Goal: Task Accomplishment & Management: Complete application form

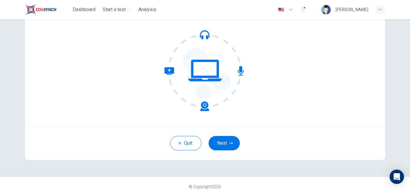
scroll to position [54, 0]
click at [215, 143] on button "Next" at bounding box center [224, 143] width 31 height 14
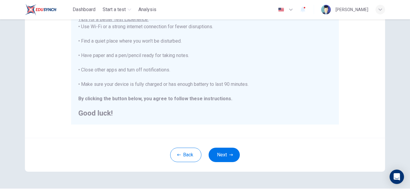
scroll to position [144, 0]
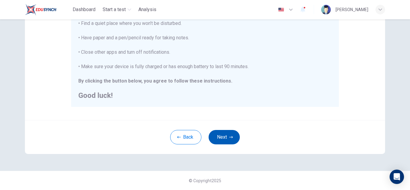
click at [230, 139] on button "Next" at bounding box center [224, 137] width 31 height 14
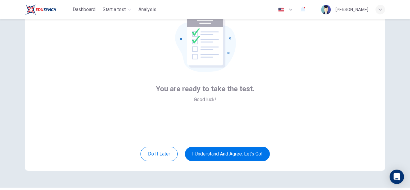
scroll to position [49, 0]
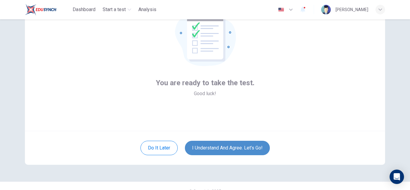
click at [230, 153] on button "I understand and agree. Let’s go!" at bounding box center [227, 148] width 85 height 14
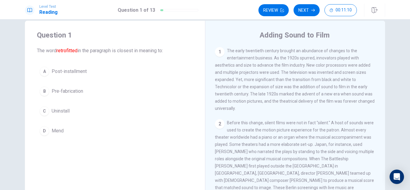
scroll to position [10, 0]
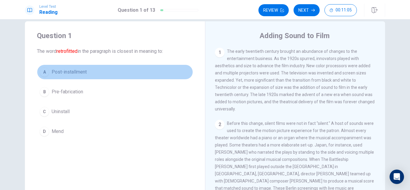
click at [50, 71] on button "A Post-installment" at bounding box center [115, 72] width 156 height 15
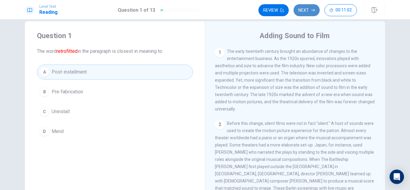
click at [303, 10] on button "Next" at bounding box center [306, 10] width 26 height 12
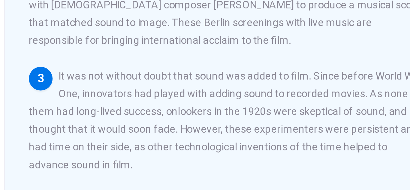
scroll to position [0, 0]
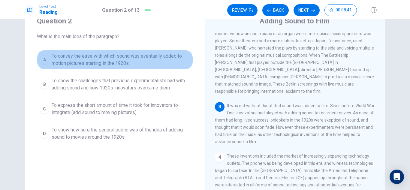
click at [44, 60] on div "A" at bounding box center [45, 60] width 10 height 10
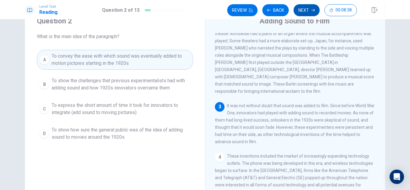
click at [302, 10] on button "Next" at bounding box center [306, 10] width 26 height 12
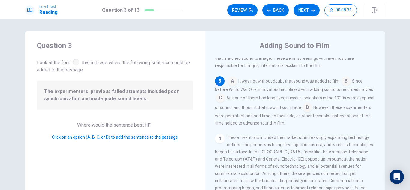
scroll to position [140, 0]
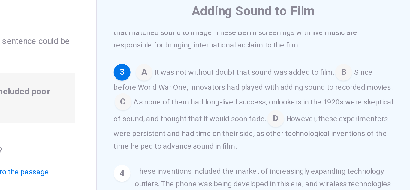
click at [232, 79] on input at bounding box center [232, 81] width 10 height 10
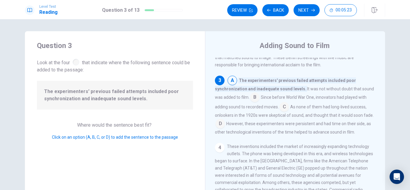
click at [75, 61] on div at bounding box center [76, 62] width 7 height 7
click at [304, 9] on button "Next" at bounding box center [306, 10] width 26 height 12
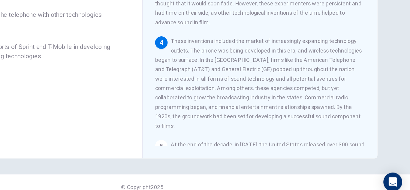
scroll to position [0, 0]
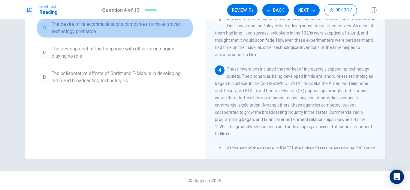
click at [47, 30] on div "B" at bounding box center [45, 28] width 10 height 10
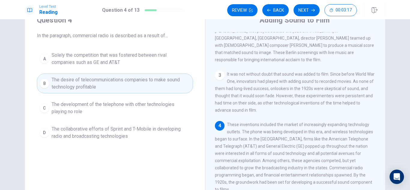
scroll to position [22, 0]
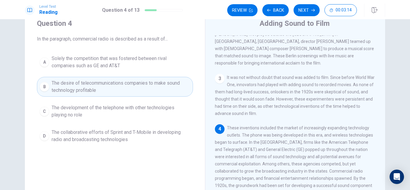
click at [52, 64] on span "Solely the competition that was fostered between rival companies such as GE and…" at bounding box center [121, 62] width 139 height 14
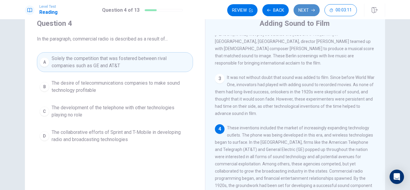
click at [295, 9] on button "Next" at bounding box center [306, 10] width 26 height 12
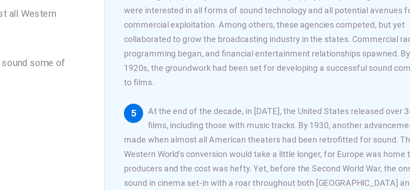
scroll to position [81, 0]
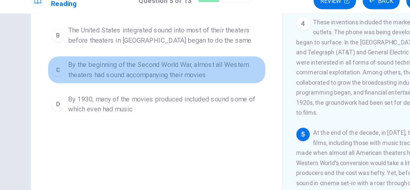
click at [43, 59] on div "C" at bounding box center [45, 60] width 10 height 10
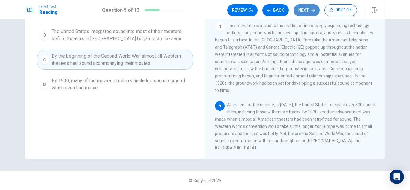
click at [307, 11] on button "Next" at bounding box center [306, 10] width 26 height 12
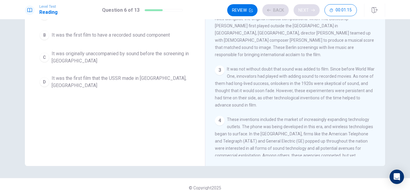
scroll to position [75, 0]
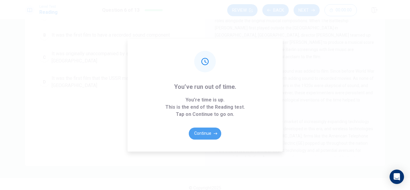
click at [202, 131] on button "Continue" at bounding box center [205, 134] width 32 height 12
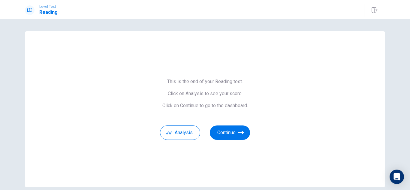
scroll to position [0, 0]
click at [230, 132] on button "Continue" at bounding box center [230, 132] width 40 height 14
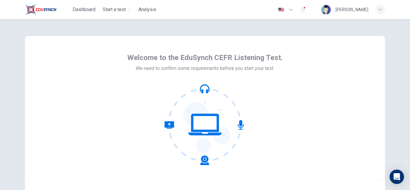
scroll to position [60, 0]
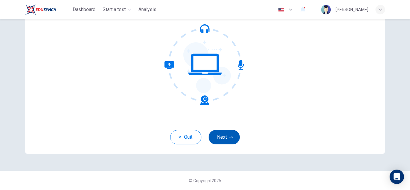
click at [220, 132] on button "Next" at bounding box center [224, 137] width 31 height 14
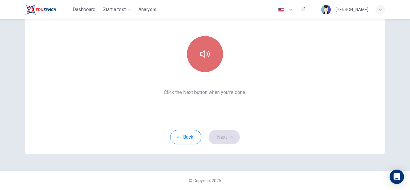
click at [207, 69] on button "button" at bounding box center [205, 54] width 36 height 36
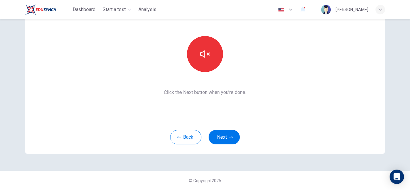
click at [372, 60] on div "This section requires audio. Click the icon to make sure you can hear the tune …" at bounding box center [205, 48] width 360 height 144
click at [224, 134] on button "Next" at bounding box center [224, 137] width 31 height 14
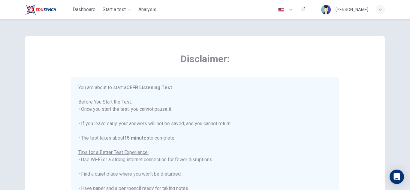
scroll to position [144, 0]
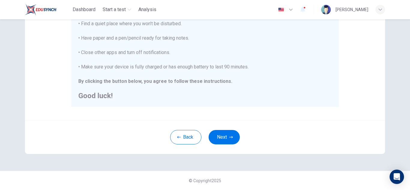
drag, startPoint x: 199, startPoint y: 75, endPoint x: 218, endPoint y: 171, distance: 97.5
click at [218, 171] on div "Disclaimer: You are about to start a CEFR Listening Test . Before You Start the…" at bounding box center [205, 104] width 410 height 171
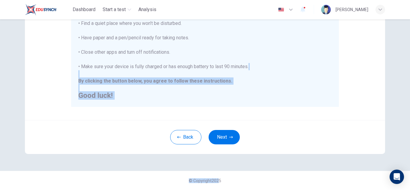
click at [236, 121] on div "Back Next" at bounding box center [205, 137] width 360 height 34
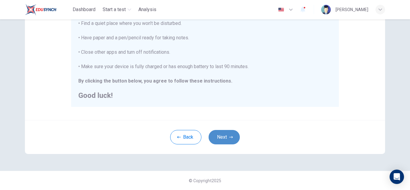
click at [226, 135] on button "Next" at bounding box center [224, 137] width 31 height 14
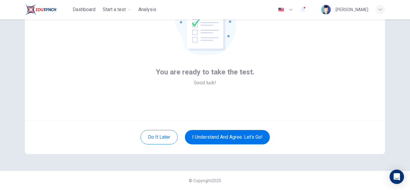
scroll to position [60, 0]
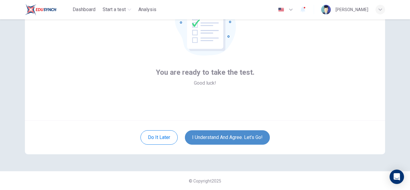
click at [227, 135] on button "I understand and agree. Let’s go!" at bounding box center [227, 137] width 85 height 14
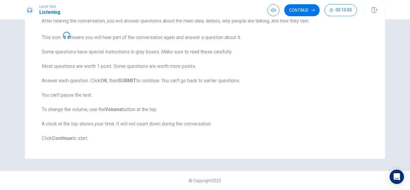
scroll to position [98, 0]
click at [67, 38] on icon at bounding box center [66, 35] width 7 height 7
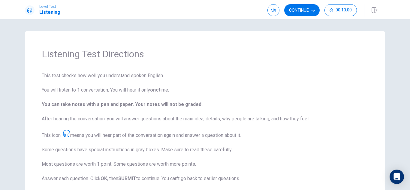
scroll to position [0, 0]
click at [274, 11] on icon "button" at bounding box center [273, 10] width 5 height 5
drag, startPoint x: 279, startPoint y: 20, endPoint x: 314, endPoint y: 27, distance: 35.7
click at [314, 27] on body "Level Test Listening Continue 00:10:00 00:10:00 Continue Listening Test Directi…" at bounding box center [205, 95] width 410 height 190
type input "1"
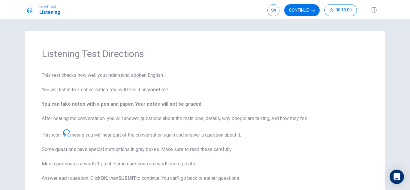
click at [327, 78] on span "This test checks how well you understand spoken English. You will listen to 1 c…" at bounding box center [205, 156] width 327 height 168
click at [309, 11] on button "Continue" at bounding box center [301, 10] width 35 height 12
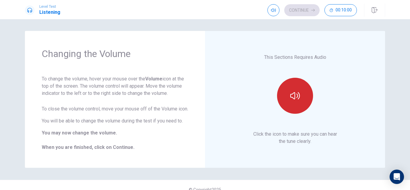
click at [297, 91] on button "button" at bounding box center [295, 96] width 36 height 36
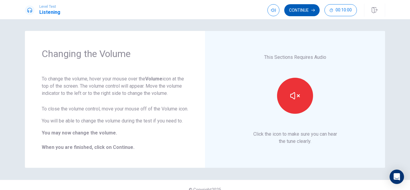
click at [299, 12] on button "Continue" at bounding box center [301, 10] width 35 height 12
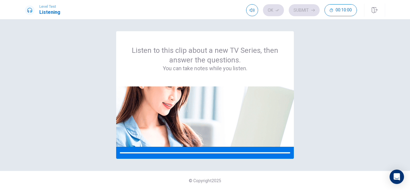
scroll to position [0, 0]
click at [224, 150] on div at bounding box center [205, 153] width 178 height 12
click at [359, 139] on div "Listen to this clip about a new TV Series, then answer the questions. You can t…" at bounding box center [205, 95] width 360 height 128
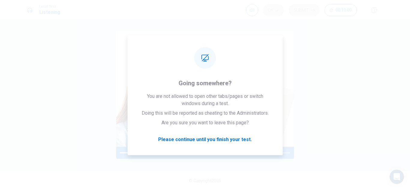
click at [331, 126] on div "Listen to this clip about a new TV Series, then answer the questions. You can t…" at bounding box center [205, 95] width 360 height 128
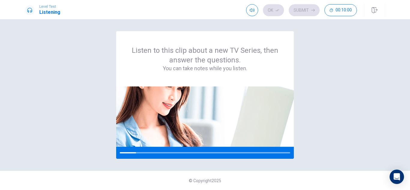
click at [306, 46] on div "Listen to this clip about a new TV Series, then answer the questions. You can t…" at bounding box center [205, 95] width 360 height 128
click at [325, 80] on div "Listen to this clip about a new TV Series, then answer the questions. You can t…" at bounding box center [205, 95] width 360 height 128
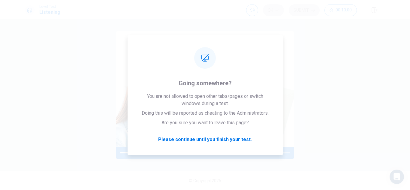
click at [351, 92] on div "Listen to this clip about a new TV Series, then answer the questions. You can t…" at bounding box center [205, 95] width 360 height 128
click at [351, 95] on div "Listen to this clip about a new TV Series, then answer the questions. You can t…" at bounding box center [205, 95] width 360 height 128
click at [373, 95] on div "Listen to this clip about a new TV Series, then answer the questions. You can t…" at bounding box center [205, 95] width 360 height 128
click at [346, 101] on div "Listen to this clip about a new TV Series, then answer the questions. You can t…" at bounding box center [205, 95] width 360 height 128
click at [345, 101] on div "Listen to this clip about a new TV Series, then answer the questions. You can t…" at bounding box center [205, 95] width 360 height 128
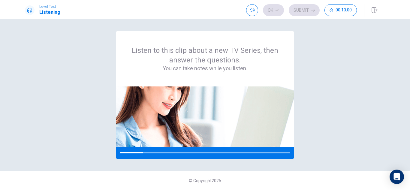
click at [360, 122] on div "Listen to this clip about a new TV Series, then answer the questions. You can t…" at bounding box center [205, 95] width 360 height 128
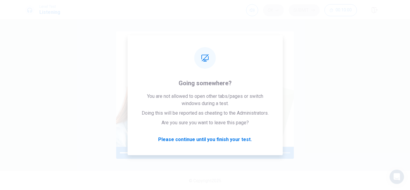
click at [324, 100] on div "Listen to this clip about a new TV Series, then answer the questions. You can t…" at bounding box center [205, 95] width 360 height 128
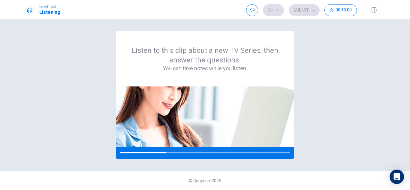
click at [305, 130] on div "Listen to this clip about a new TV Series, then answer the questions. You can t…" at bounding box center [205, 95] width 360 height 128
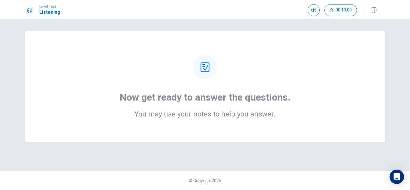
click at [204, 122] on div "Now get ready to answer the questions. You may use your notes to help you answe…" at bounding box center [205, 86] width 360 height 110
click at [215, 108] on div "Now get ready to answer the questions. You may use your notes to help you answe…" at bounding box center [205, 104] width 171 height 26
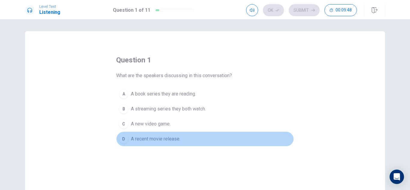
click at [124, 138] on div "D" at bounding box center [124, 139] width 10 height 10
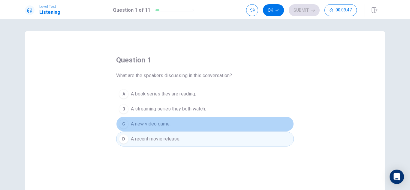
click at [131, 124] on span "A new video game." at bounding box center [151, 123] width 40 height 7
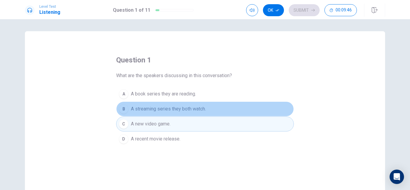
click at [144, 106] on span "A streaming series they both watch." at bounding box center [168, 108] width 75 height 7
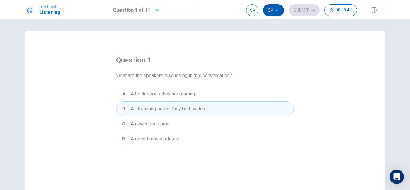
click at [278, 10] on icon "button" at bounding box center [277, 10] width 4 height 4
click at [303, 7] on button "Submit" at bounding box center [304, 10] width 31 height 12
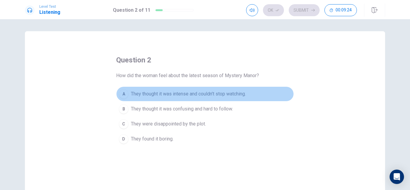
click at [127, 95] on button "A They thought it was intense and couldn’t stop watching." at bounding box center [205, 93] width 178 height 15
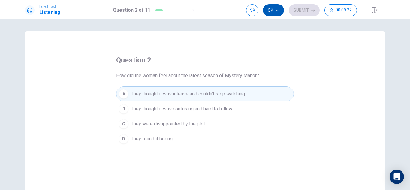
click at [276, 14] on button "Ok" at bounding box center [273, 10] width 21 height 12
click at [296, 13] on button "Submit" at bounding box center [304, 10] width 31 height 12
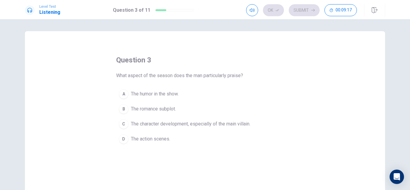
drag, startPoint x: 296, startPoint y: 13, endPoint x: 235, endPoint y: 80, distance: 90.7
click at [235, 80] on div "Level Test Listening Question 3 of 11 Ok Submit 00:09:17 Question 3 of 11 00:09…" at bounding box center [205, 95] width 410 height 190
click at [181, 122] on span "The character development, especially of the main villain." at bounding box center [190, 123] width 119 height 7
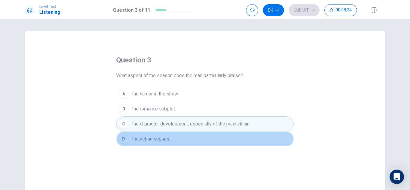
click at [161, 138] on span "The action scenes." at bounding box center [150, 138] width 39 height 7
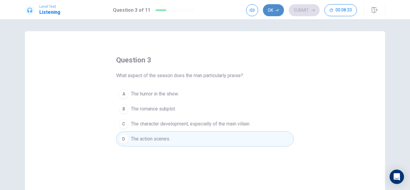
click at [272, 5] on button "Ok" at bounding box center [273, 10] width 21 height 12
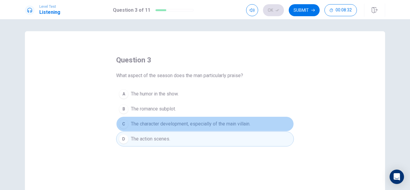
click at [239, 123] on span "The character development, especially of the main villain." at bounding box center [190, 123] width 119 height 7
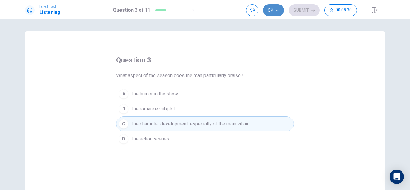
click at [274, 13] on button "Ok" at bounding box center [273, 10] width 21 height 12
click at [291, 15] on button "Submit" at bounding box center [304, 10] width 31 height 12
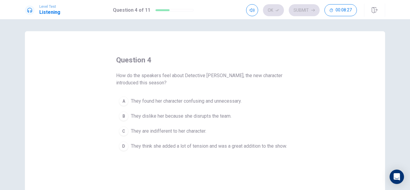
drag, startPoint x: 115, startPoint y: 77, endPoint x: 137, endPoint y: 78, distance: 22.2
click at [137, 78] on span "How do the speakers feel about Detective Ramirez, the new character introduced …" at bounding box center [205, 79] width 178 height 14
drag, startPoint x: 116, startPoint y: 74, endPoint x: 164, endPoint y: 71, distance: 47.6
click at [164, 71] on div "question 4 How do the speakers feel about Detective Ramirez, the new character …" at bounding box center [205, 104] width 178 height 98
click at [194, 148] on span "They think she added a lot of tension and was a great addition to the show." at bounding box center [209, 146] width 156 height 7
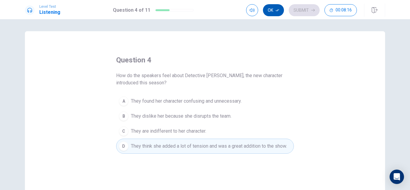
click at [271, 11] on button "Ok" at bounding box center [273, 10] width 21 height 12
click at [300, 13] on button "Submit" at bounding box center [304, 10] width 31 height 12
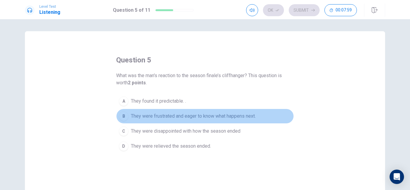
click at [203, 113] on span "They were frustrated and eager to know what happens next." at bounding box center [193, 116] width 125 height 7
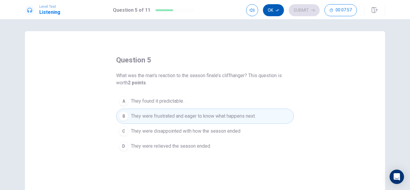
click at [276, 12] on icon "button" at bounding box center [277, 10] width 4 height 4
click at [296, 12] on button "Submit" at bounding box center [304, 10] width 31 height 12
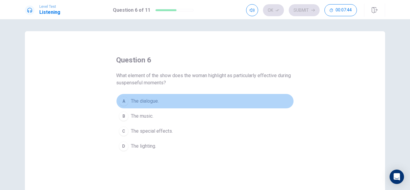
click at [152, 103] on span "The dialogue." at bounding box center [145, 101] width 28 height 7
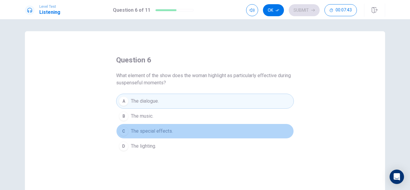
click at [160, 131] on span "The special effects." at bounding box center [152, 131] width 42 height 7
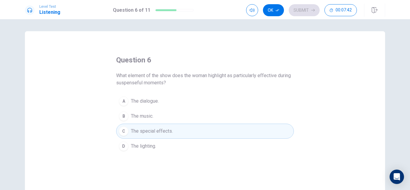
click at [150, 95] on button "A The dialogue." at bounding box center [205, 101] width 178 height 15
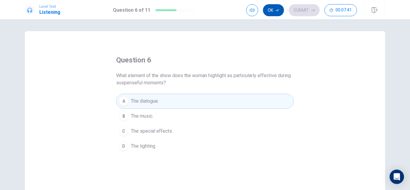
click at [264, 8] on button "Ok" at bounding box center [273, 10] width 21 height 12
click at [296, 7] on button "Submit" at bounding box center [304, 10] width 31 height 12
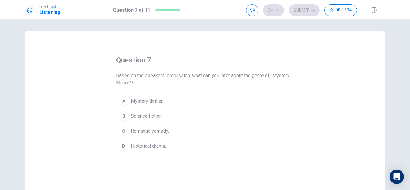
click at [160, 102] on span "Mystery thriller." at bounding box center [147, 101] width 32 height 7
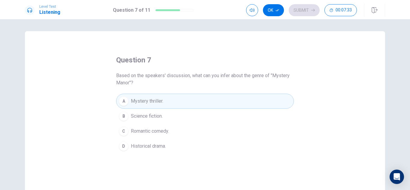
click at [159, 113] on span "Science fiction." at bounding box center [147, 116] width 32 height 7
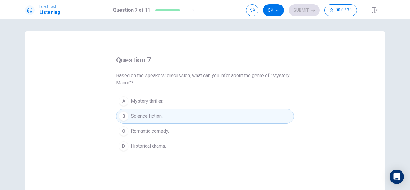
click at [162, 125] on button "C Romantic comedy." at bounding box center [205, 131] width 178 height 15
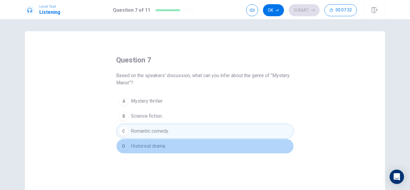
click at [159, 140] on button "D Historical drama." at bounding box center [205, 146] width 178 height 15
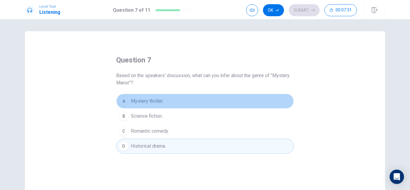
click at [157, 98] on span "Mystery thriller." at bounding box center [147, 101] width 32 height 7
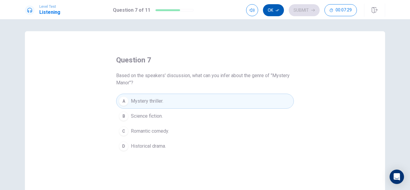
click at [272, 15] on button "Ok" at bounding box center [273, 10] width 21 height 12
click at [291, 14] on button "Submit" at bounding box center [304, 10] width 31 height 12
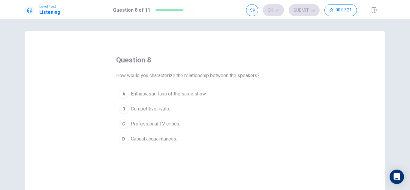
click at [159, 110] on span "Competitive rivals." at bounding box center [150, 108] width 39 height 7
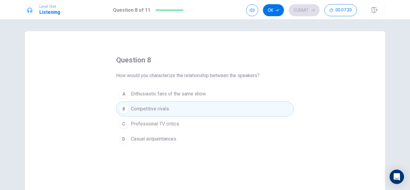
click at [161, 118] on button "C Professional TV critics." at bounding box center [205, 123] width 178 height 15
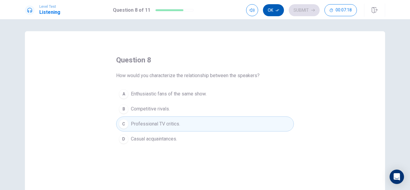
click at [270, 10] on button "Ok" at bounding box center [273, 10] width 21 height 12
click at [293, 5] on button "Submit" at bounding box center [304, 10] width 31 height 12
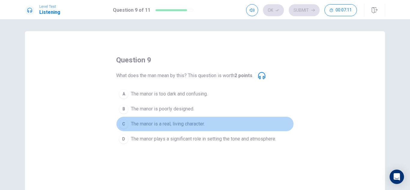
click at [196, 127] on span "The manor is a real, living character." at bounding box center [168, 123] width 74 height 7
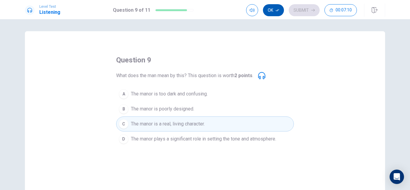
click at [277, 9] on icon "button" at bounding box center [277, 10] width 4 height 4
click at [298, 6] on button "Submit" at bounding box center [304, 10] width 31 height 12
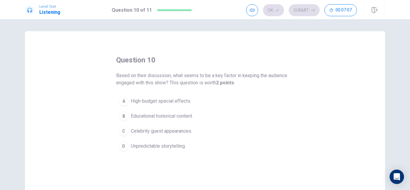
click at [183, 102] on span "High-budget special effects." at bounding box center [161, 101] width 60 height 7
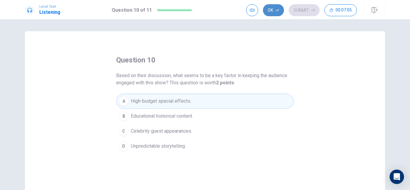
click at [275, 11] on button "Ok" at bounding box center [273, 10] width 21 height 12
click at [311, 8] on button "Submit" at bounding box center [304, 10] width 31 height 12
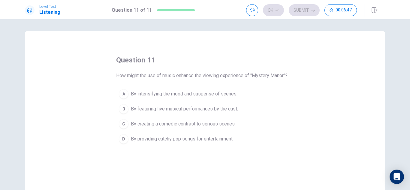
drag, startPoint x: 407, startPoint y: 87, endPoint x: 408, endPoint y: 134, distance: 47.1
click at [408, 134] on div "question 11 How might the use of music enhance the viewing experience of "Myste…" at bounding box center [205, 104] width 410 height 171
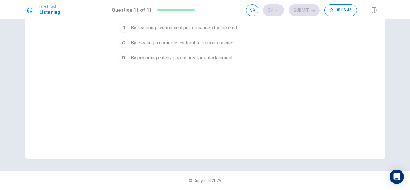
scroll to position [34, 0]
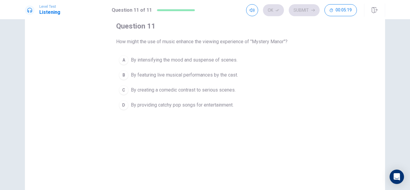
drag, startPoint x: 190, startPoint y: 154, endPoint x: 170, endPoint y: 98, distance: 58.7
click at [193, 64] on button "A By intensifying the mood and suspense of scenes." at bounding box center [205, 60] width 178 height 15
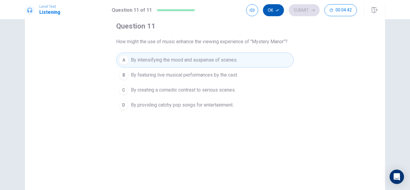
click at [271, 4] on button "Ok" at bounding box center [273, 10] width 21 height 12
click at [302, 10] on button "Submit" at bounding box center [304, 10] width 31 height 12
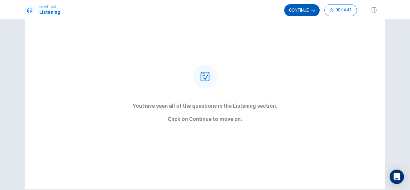
click at [307, 8] on button "Continue" at bounding box center [301, 10] width 35 height 12
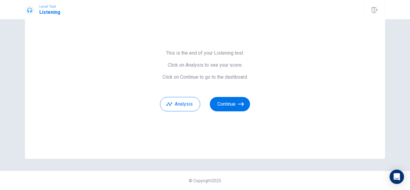
scroll to position [29, 0]
click at [229, 102] on button "Continue" at bounding box center [230, 104] width 40 height 14
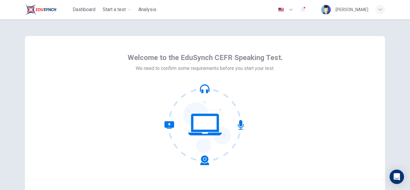
click at [233, 148] on icon at bounding box center [204, 124] width 81 height 81
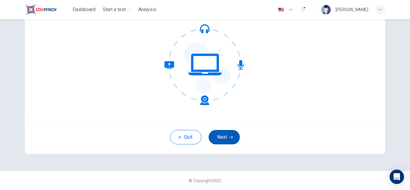
click at [231, 133] on button "Next" at bounding box center [224, 137] width 31 height 14
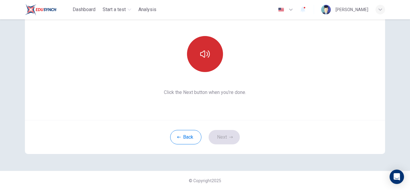
click at [205, 63] on button "button" at bounding box center [205, 54] width 36 height 36
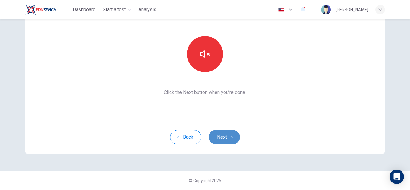
click at [223, 140] on button "Next" at bounding box center [224, 137] width 31 height 14
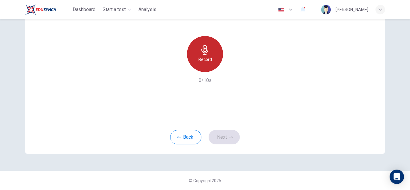
click at [200, 48] on icon "button" at bounding box center [205, 50] width 10 height 10
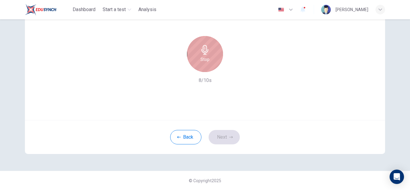
click at [200, 50] on icon "button" at bounding box center [205, 50] width 10 height 10
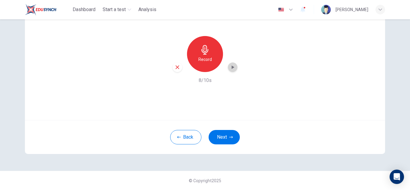
click at [231, 65] on icon "button" at bounding box center [233, 67] width 6 height 6
click at [228, 135] on button "Next" at bounding box center [224, 137] width 31 height 14
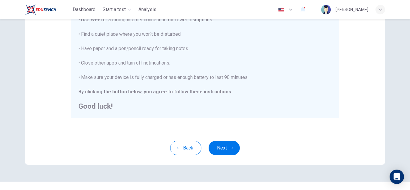
scroll to position [134, 0]
click at [223, 150] on button "Next" at bounding box center [224, 147] width 31 height 14
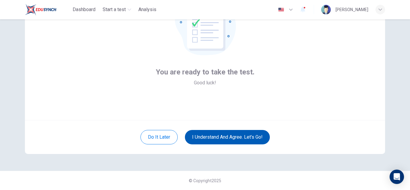
scroll to position [60, 0]
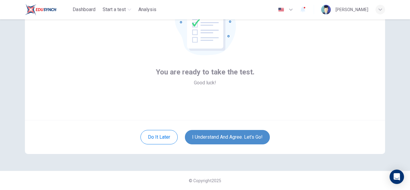
click at [231, 142] on button "I understand and agree. Let’s go!" at bounding box center [227, 137] width 85 height 14
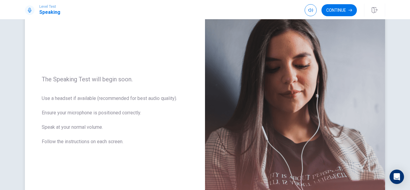
scroll to position [48, 0]
click at [179, 98] on span "Use a headset if available (recommended for best audio quality). Ensure your mi…" at bounding box center [115, 124] width 146 height 58
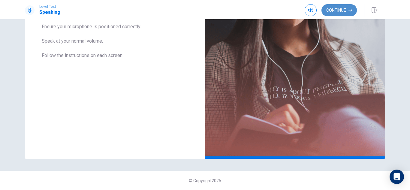
click at [333, 16] on button "Continue" at bounding box center [338, 10] width 35 height 12
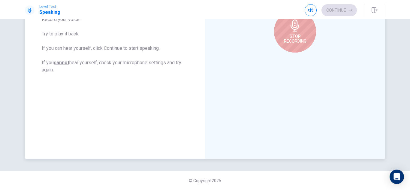
scroll to position [90, 0]
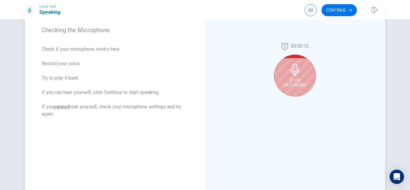
click at [291, 87] on span "Stop Recording" at bounding box center [295, 83] width 23 height 10
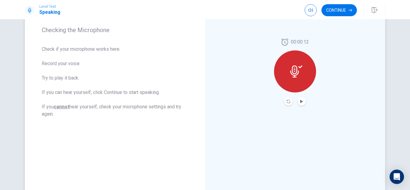
click at [299, 84] on div at bounding box center [295, 71] width 42 height 42
click at [300, 101] on icon "Play Audio" at bounding box center [301, 102] width 3 height 4
click at [292, 81] on div at bounding box center [295, 71] width 42 height 42
click at [287, 102] on icon "Record Again" at bounding box center [289, 102] width 4 height 4
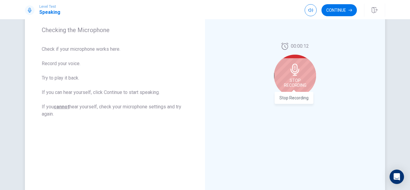
click at [295, 85] on span "Stop Recording" at bounding box center [295, 83] width 23 height 10
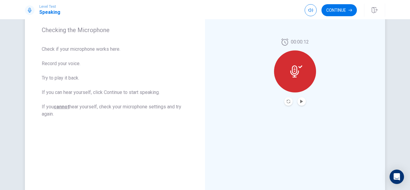
click at [299, 104] on button "Play Audio" at bounding box center [301, 101] width 8 height 8
click at [336, 14] on button "Continue" at bounding box center [338, 10] width 35 height 12
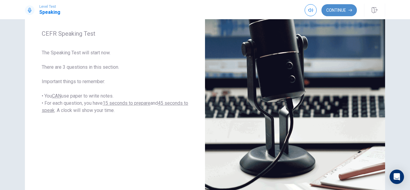
click at [348, 12] on icon "button" at bounding box center [350, 10] width 4 height 4
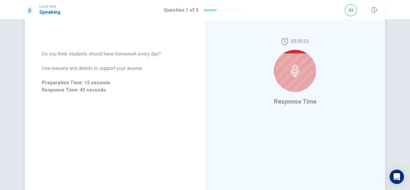
click at [299, 76] on icon at bounding box center [295, 71] width 12 height 12
click at [298, 79] on div at bounding box center [295, 71] width 42 height 42
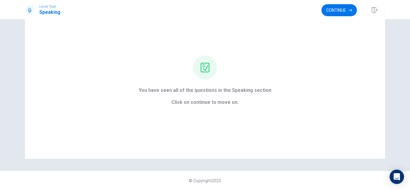
scroll to position [29, 0]
click at [349, 14] on button "Continue" at bounding box center [338, 10] width 35 height 12
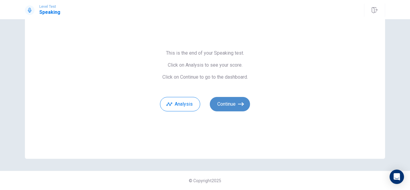
click at [223, 106] on button "Continue" at bounding box center [230, 104] width 40 height 14
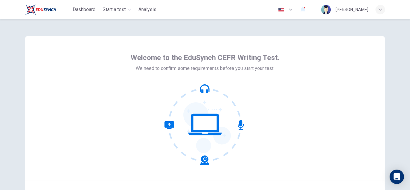
scroll to position [60, 0]
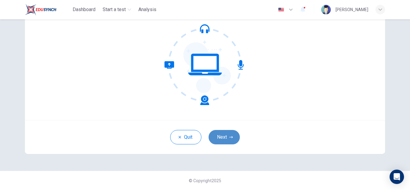
click at [224, 132] on button "Next" at bounding box center [224, 137] width 31 height 14
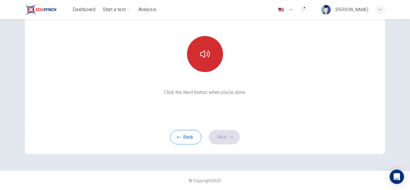
click at [214, 51] on button "button" at bounding box center [205, 54] width 36 height 36
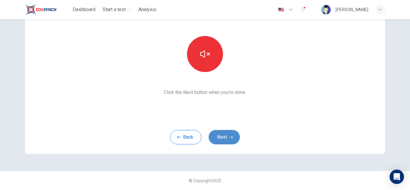
click at [221, 137] on button "Next" at bounding box center [224, 137] width 31 height 14
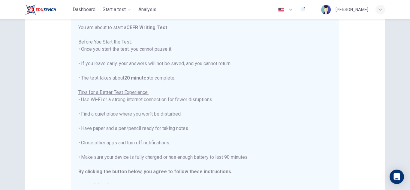
scroll to position [7, 0]
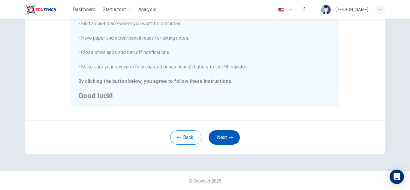
click at [225, 141] on button "Next" at bounding box center [224, 137] width 31 height 14
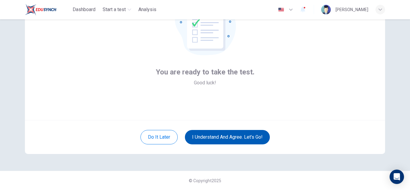
scroll to position [60, 0]
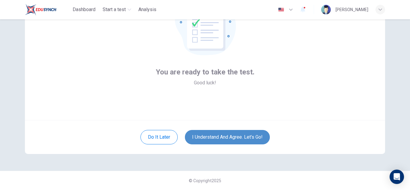
click at [225, 141] on button "I understand and agree. Let’s go!" at bounding box center [227, 137] width 85 height 14
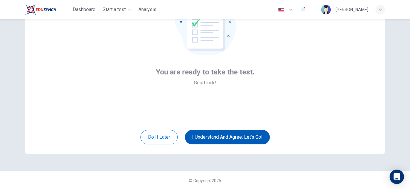
click at [225, 141] on button "I understand and agree. Let’s go!" at bounding box center [227, 137] width 85 height 14
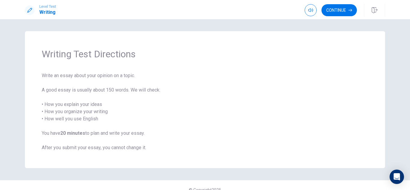
click at [209, 78] on span "Write an essay about your opinion on a topic. A good essay is usually about 150…" at bounding box center [205, 111] width 327 height 79
click at [336, 68] on div "Writing Test Directions Write an essay about your opinion on a topic. A good es…" at bounding box center [205, 99] width 360 height 137
click at [343, 10] on button "Continue" at bounding box center [338, 10] width 35 height 12
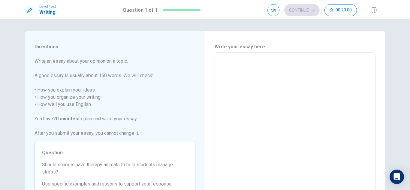
click at [256, 68] on textarea at bounding box center [295, 135] width 152 height 156
type textarea "s"
type textarea "x"
type textarea "so"
type textarea "x"
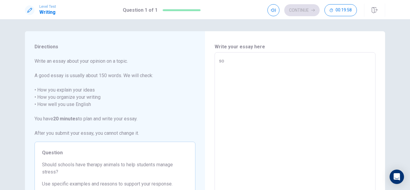
type textarea "so"
type textarea "x"
type textarea "so t"
type textarea "x"
type textarea "so te"
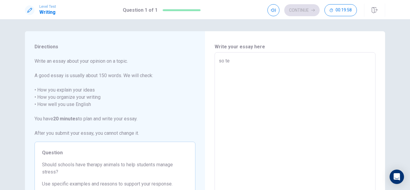
type textarea "x"
type textarea "so t"
type textarea "x"
type textarea "so th"
type textarea "x"
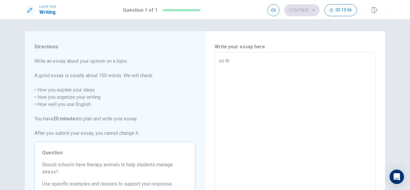
type textarea "so the"
type textarea "x"
type textarea "so the"
type textarea "x"
type textarea "so the s"
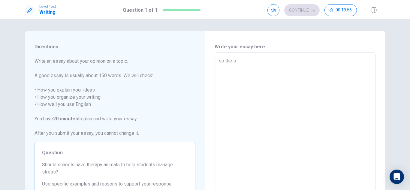
type textarea "x"
type textarea "so the sc"
type textarea "x"
type textarea "so the sch"
type textarea "x"
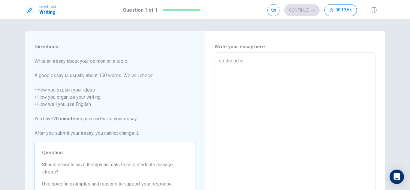
type textarea "so the schoi"
type textarea "x"
type textarea "so the schoio"
type textarea "x"
type textarea "so the schoiol"
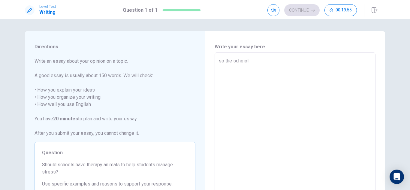
type textarea "x"
type textarea "so the schoiol"
type textarea "x"
type textarea "so the schoiol i"
type textarea "x"
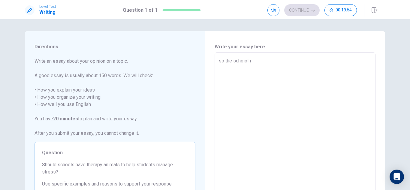
type textarea "so the schoiol is"
type textarea "x"
type textarea "so the schoiol is"
type textarea "x"
type textarea "so the schoiol is t"
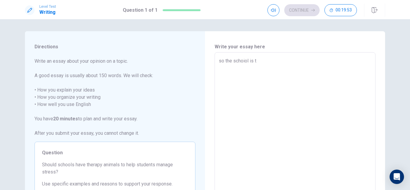
type textarea "x"
type textarea "so the schoiol is to"
type textarea "x"
type textarea "so the schoiol is to"
type textarea "x"
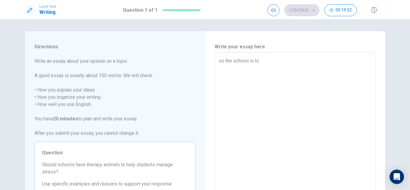
type textarea "so the schoiol is to m"
type textarea "x"
type textarea "so the schoiol is to mu"
type textarea "x"
type textarea "so the schoiol is to muc"
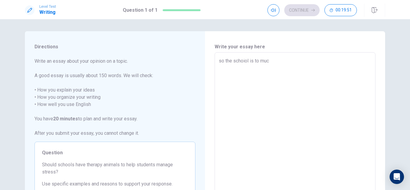
type textarea "x"
type textarea "so the schoiol is to much"
type textarea "x"
type textarea "so the schoiol is to much"
type textarea "x"
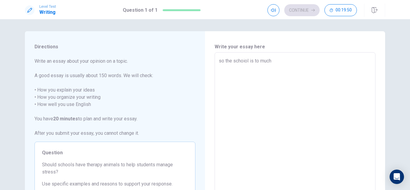
type textarea "so the schoiol is to much h"
type textarea "x"
type textarea "so the schoiol is to much hq"
type textarea "x"
type textarea "so the schoiol is to much hqr"
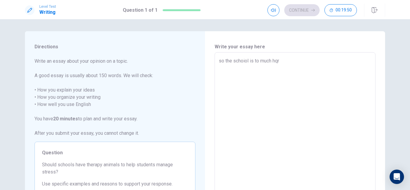
type textarea "x"
type textarea "so the schoiol is to much hqrd"
type textarea "x"
type textarea "so the schoiol is to much hqrd"
type textarea "x"
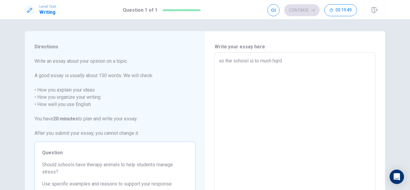
type textarea "so the schoiol is to much hqrd"
type textarea "x"
type textarea "so the schoiol is to much hqr"
type textarea "x"
type textarea "so the schoiol is to much hq"
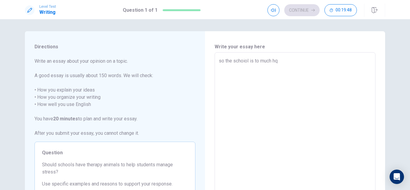
type textarea "x"
type textarea "so the schoiol is to much h"
type textarea "x"
type textarea "so the schoiol is to much ha"
type textarea "x"
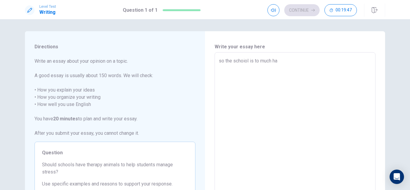
type textarea "so the schoiol is to much hae"
type textarea "x"
type textarea "so the schoiol is to much ha"
type textarea "x"
type textarea "so the schoiol is to much har"
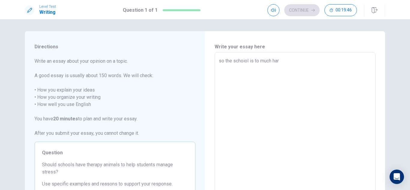
type textarea "x"
type textarea "so the schoiol is to much hard"
type textarea "x"
type textarea "so the schoiol is to much hard"
type textarea "x"
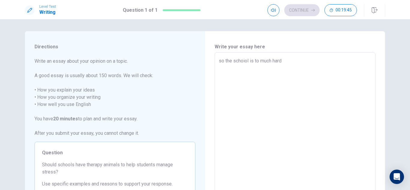
type textarea "so the schoiol is to much hard f"
type textarea "x"
type textarea "so the schoiol is to much hard fo"
type textarea "x"
type textarea "so the schoiol is to much hard for"
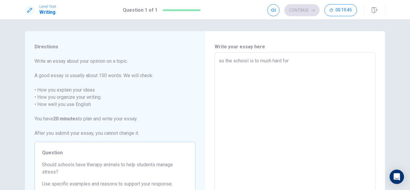
type textarea "x"
type textarea "so the schoiol is to much hard for"
type textarea "x"
type textarea "so the schoiol is to much hard for m"
type textarea "x"
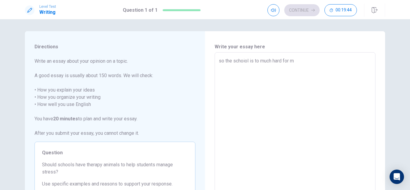
type textarea "so the schoiol is to much hard for me"
type textarea "x"
type textarea "so the schoiol is to much hard for me"
type textarea "x"
type textarea "so the schoiol is to much hard for me s"
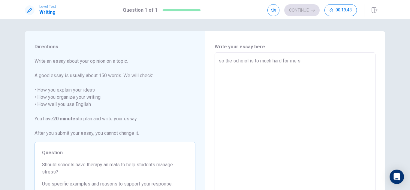
type textarea "x"
type textarea "so the schoiol is to much hard for me sc"
type textarea "x"
type textarea "so the schoiol is to much hard for me sch"
type textarea "x"
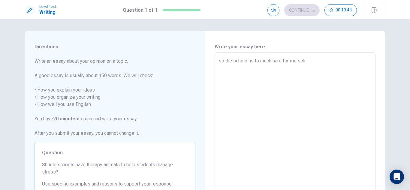
type textarea "so the schoiol is to much hard for me scho"
type textarea "x"
type textarea "so the schoiol is to much hard for me schoo"
type textarea "x"
type textarea "so the schoiol is to much hard for me school"
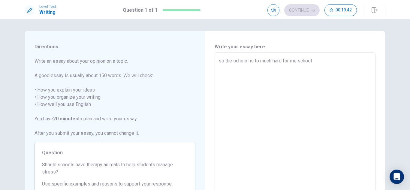
type textarea "x"
type textarea "so the schoiol is to much hard for me school"
type textarea "x"
type textarea "so the schoiol is to much hard for me school f"
type textarea "x"
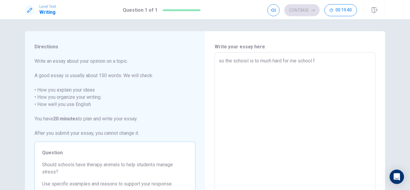
type textarea "so the schoiol is to much hard for me school"
type textarea "x"
type textarea "so the schoiol is to much hard for me school s"
type textarea "x"
type textarea "so the schoiol is to much hard for me school sh"
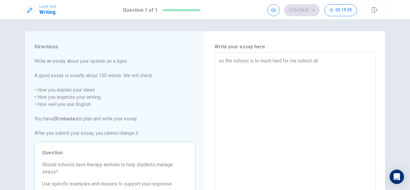
type textarea "x"
type textarea "so the schoiol is to much hard for me school shi"
type textarea "x"
type textarea "so the schoiol is to much hard for me school sh"
type textarea "x"
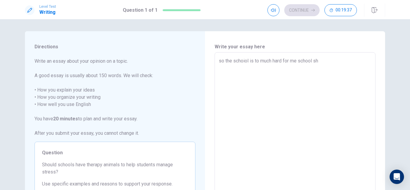
type textarea "so the schoiol is to much hard for me school sho"
type textarea "x"
type textarea "so the schoiol is to much hard for me school shou"
type textarea "x"
type textarea "so the schoiol is to much hard for me school shoul"
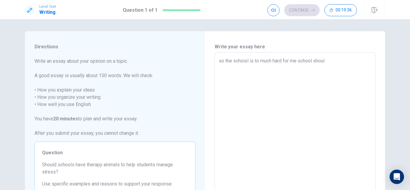
type textarea "x"
type textarea "so the schoiol is to much hard for me school should"
type textarea "x"
type textarea "so the schoiol is to much hard for me school should"
type textarea "x"
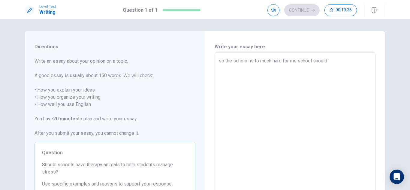
type textarea "so the schoiol is to much hard for me school should b"
type textarea "x"
type textarea "so the schoiol is to much hard for me school should be"
type textarea "x"
type textarea "so the schoiol is to much hard for me school should be l"
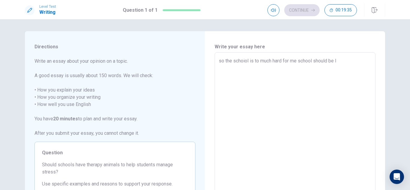
type textarea "x"
type textarea "so the schoiol is to much hard for me school should be le"
type textarea "x"
type textarea "so the schoiol is to much hard for me school should be les"
type textarea "x"
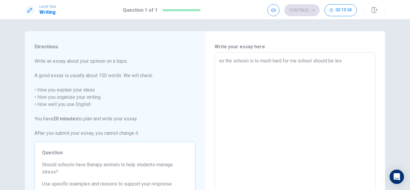
type textarea "so the schoiol is to much hard for me school should be less"
type textarea "x"
type textarea "so the schoiol is to much hard for me school should be less"
type textarea "x"
type textarea "so the schoiol is to much hard for me school should be less h"
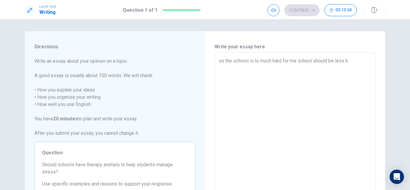
type textarea "x"
type textarea "so the schoiol is to much hard for me school should be less ho"
type textarea "x"
type textarea "so the schoiol is to much hard for me school should be less hou"
type textarea "x"
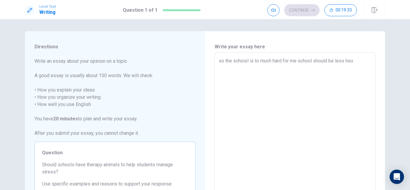
type textarea "so the schoiol is to much hard for me school should be less hour"
type textarea "x"
type textarea "so the schoiol is to much hard for me school should be less hours"
type textarea "x"
type textarea "so the schoiol is to much hard for me school should be less hours"
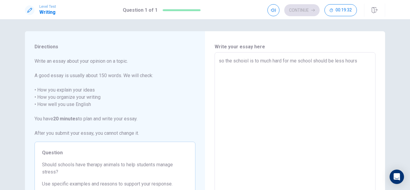
type textarea "x"
type textarea "so the schoiol is to much hard for me school should be less hours a"
type textarea "x"
type textarea "so the schoiol is to much hard for me school should be less hours an"
type textarea "x"
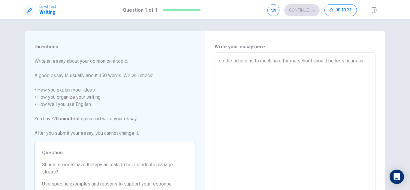
type textarea "so the schoiol is to much hard for me school should be less hours and"
type textarea "x"
type textarea "so the schoiol is to much hard for me school should be less hours and"
type textarea "x"
type textarea "so the schoiol is to much hard for me school should be less hours and a"
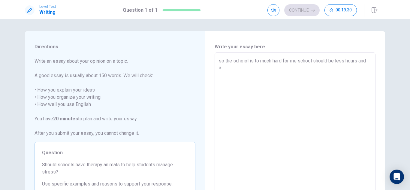
type textarea "x"
type textarea "so the schoiol is to much hard for me school should be less hours and a"
type textarea "x"
type textarea "so the schoiol is to much hard for me school should be less hours and a b"
type textarea "x"
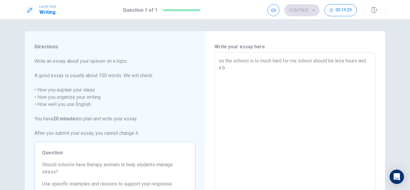
type textarea "so the schoiol is to much hard for me school should be less hours and a bi"
type textarea "x"
type textarea "so the schoiol is to much hard for me school should be less hours and a bit"
type textarea "x"
type textarea "so the schoiol is to much hard for me school should be less hours and a bit"
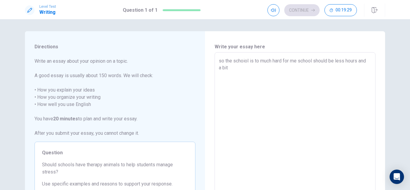
type textarea "x"
type textarea "so the schoiol is to much hard for me school should be less hours and a bit a"
type textarea "x"
type textarea "so the schoiol is to much hard for me school should be less hours and a bit a"
type textarea "x"
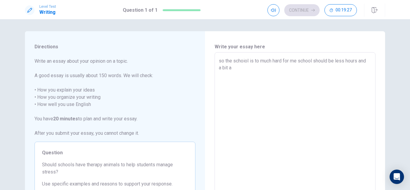
type textarea "so the schoiol is to much hard for me school should be less hours and a bit a l"
type textarea "x"
type textarea "so the schoiol is to much hard for me school should be less hours and a bit a le"
type textarea "x"
type textarea "so the schoiol is to much hard for me school should be less hours and a bit a l…"
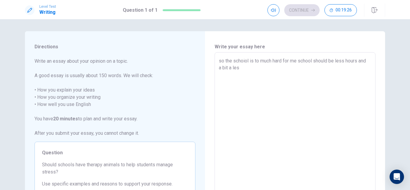
type textarea "x"
type textarea "so the schoiol is to much hard for me school should be less hours and a bit a l…"
type textarea "x"
type textarea "so the schoiol is to much hard for me school should be less hours and a bit a l…"
type textarea "x"
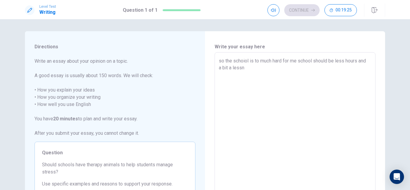
type textarea "so the schoiol is to much hard for me school should be less hours and a bit a l…"
type textarea "x"
type textarea "so the schoiol is to much hard for me school should be less hours and a bit a l…"
type textarea "x"
type textarea "so the schoiol is to much hard for me school should be less hours and a bit a l…"
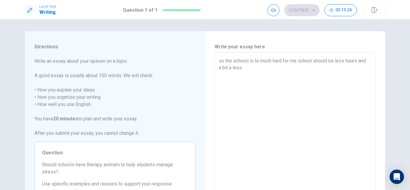
type textarea "x"
drag, startPoint x: 256, startPoint y: 68, endPoint x: 247, endPoint y: 65, distance: 10.0
click at [305, 66] on textarea "so the schoiol is to much hard for me school should be less hours and a bit a l…" at bounding box center [295, 135] width 152 height 156
click at [308, 67] on textarea "so the schoiol is to much hard for me school should be less hours and a bit a l…" at bounding box center [295, 135] width 152 height 156
click at [318, 66] on textarea "so the schoiol is to much hard for me school should be less hours and a bit a l…" at bounding box center [295, 135] width 152 height 156
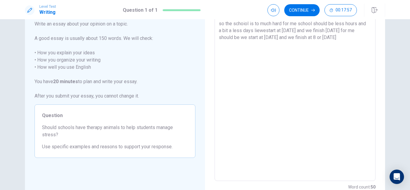
scroll to position [37, 0]
click at [245, 48] on textarea "so the schoiol is to much hard for me school should be less hours and a bit a l…" at bounding box center [295, 98] width 152 height 156
drag, startPoint x: 224, startPoint y: 41, endPoint x: 228, endPoint y: 44, distance: 5.6
click at [228, 44] on textarea "so the schoiol is to much hard for me school should be less hours and a bit a l…" at bounding box center [295, 98] width 152 height 156
click at [231, 49] on textarea "so the schoiol is to much hard for me school should be less hours and a bit a l…" at bounding box center [295, 98] width 152 height 156
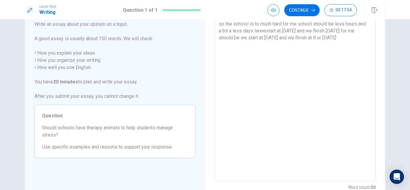
click at [230, 44] on textarea "so the schoiol is to much hard for me school should be less hours and a bit a l…" at bounding box center [295, 98] width 152 height 156
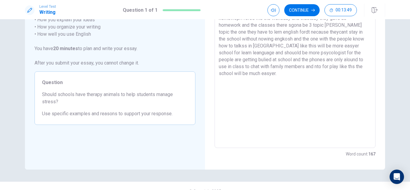
scroll to position [79, 0]
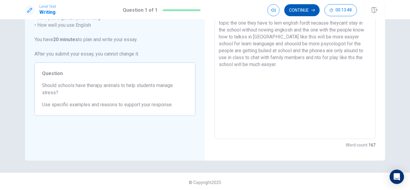
click at [304, 11] on button "Continue" at bounding box center [301, 10] width 35 height 12
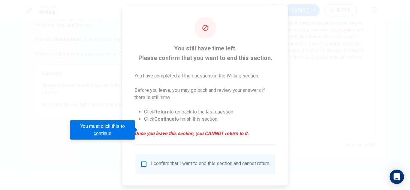
scroll to position [34, 0]
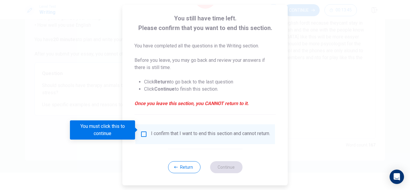
click at [146, 135] on div "I confirm that I want to end this section and cannot return." at bounding box center [205, 134] width 130 height 7
click at [141, 131] on input "You must click this to continue" at bounding box center [143, 134] width 7 height 7
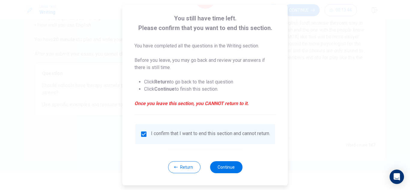
click at [221, 167] on button "Continue" at bounding box center [226, 167] width 32 height 12
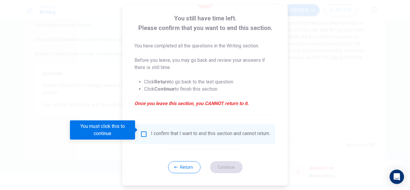
click at [143, 131] on input "You must click this to continue" at bounding box center [143, 134] width 7 height 7
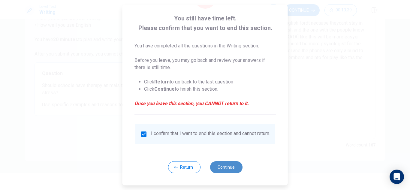
click at [224, 165] on button "Continue" at bounding box center [226, 167] width 32 height 12
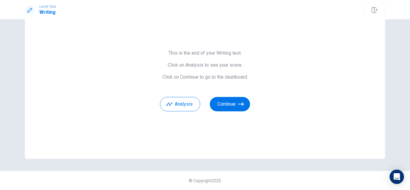
scroll to position [29, 0]
click at [227, 102] on button "Continue" at bounding box center [230, 104] width 40 height 14
